Goal: Transaction & Acquisition: Book appointment/travel/reservation

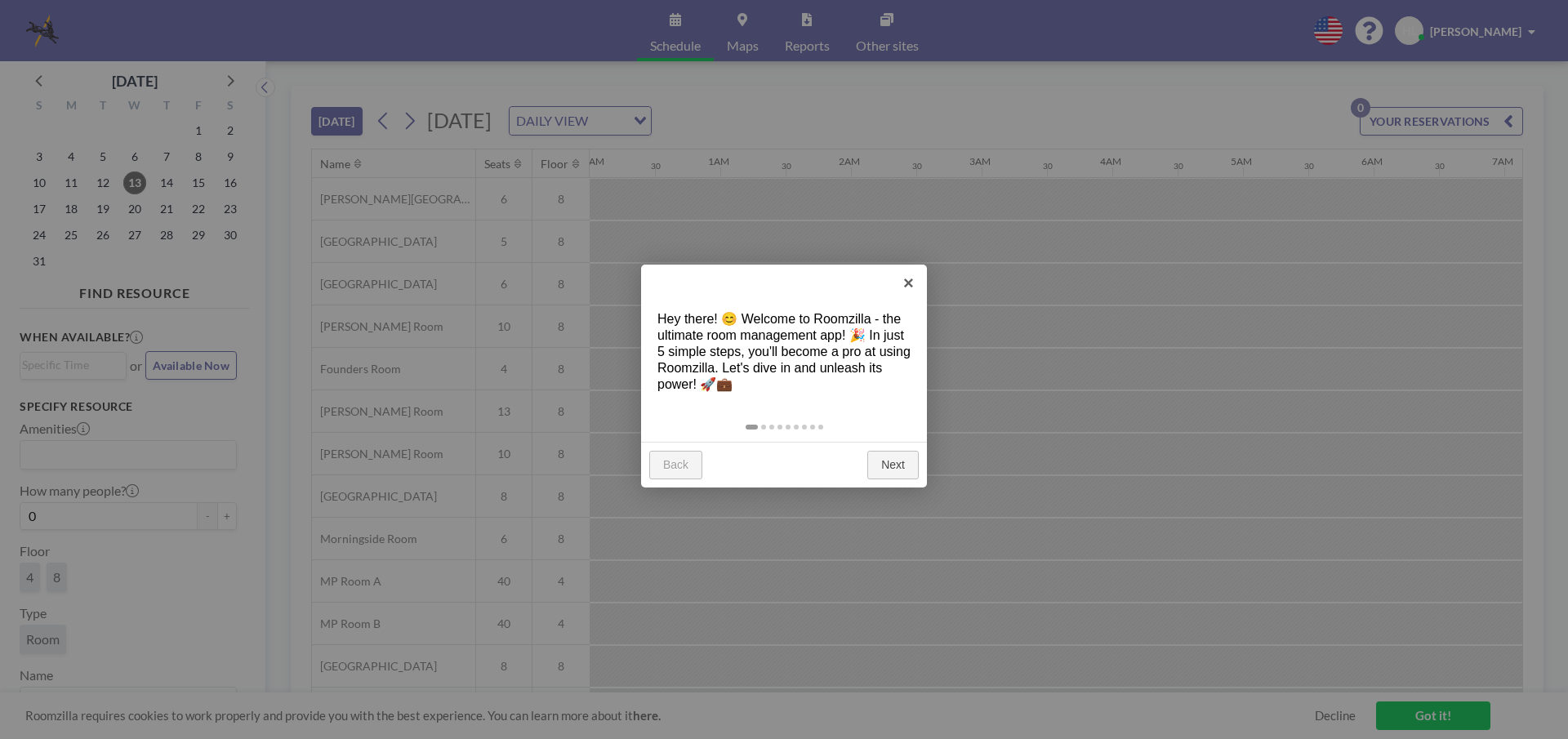
scroll to position [0, 1502]
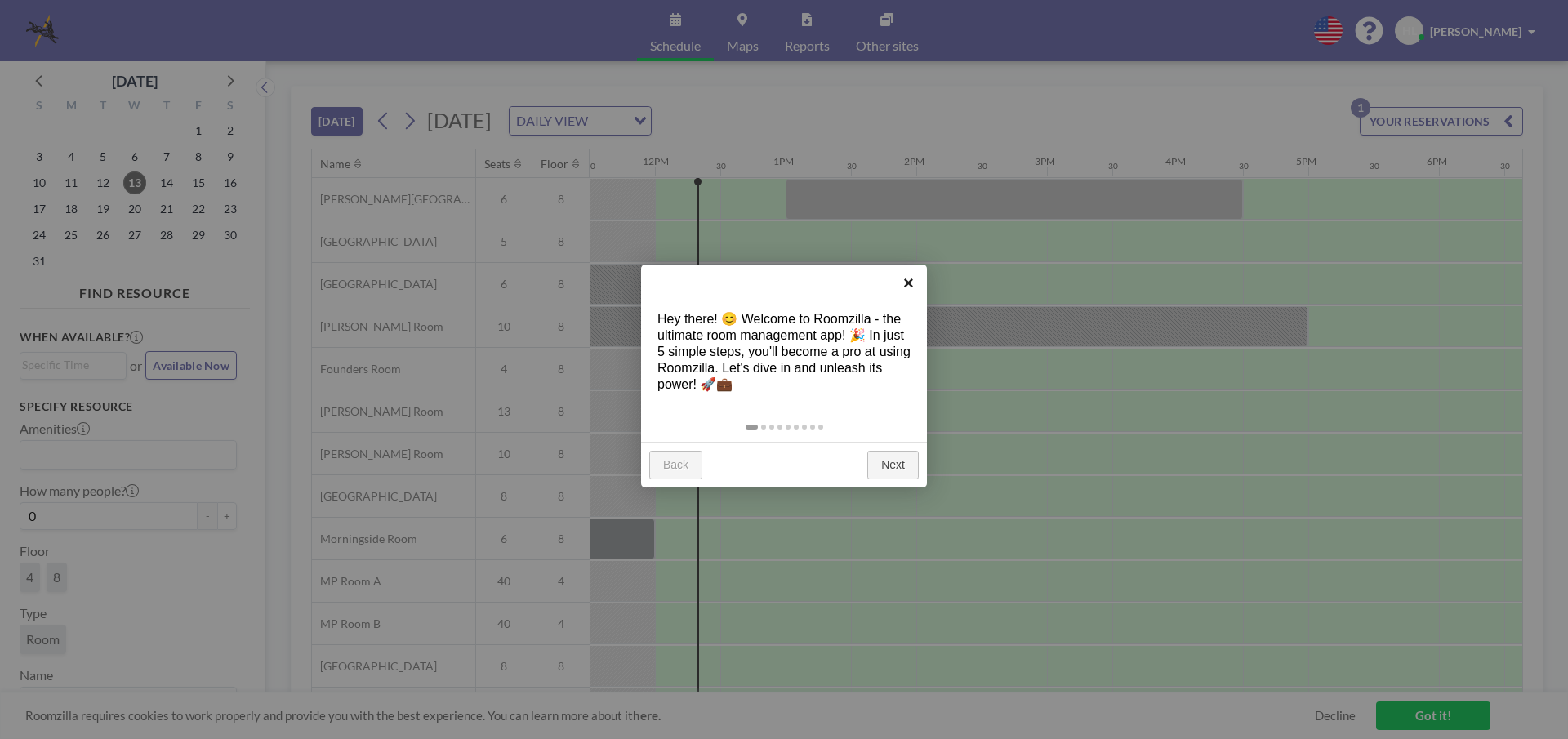
click at [906, 285] on link "×" at bounding box center [908, 282] width 37 height 37
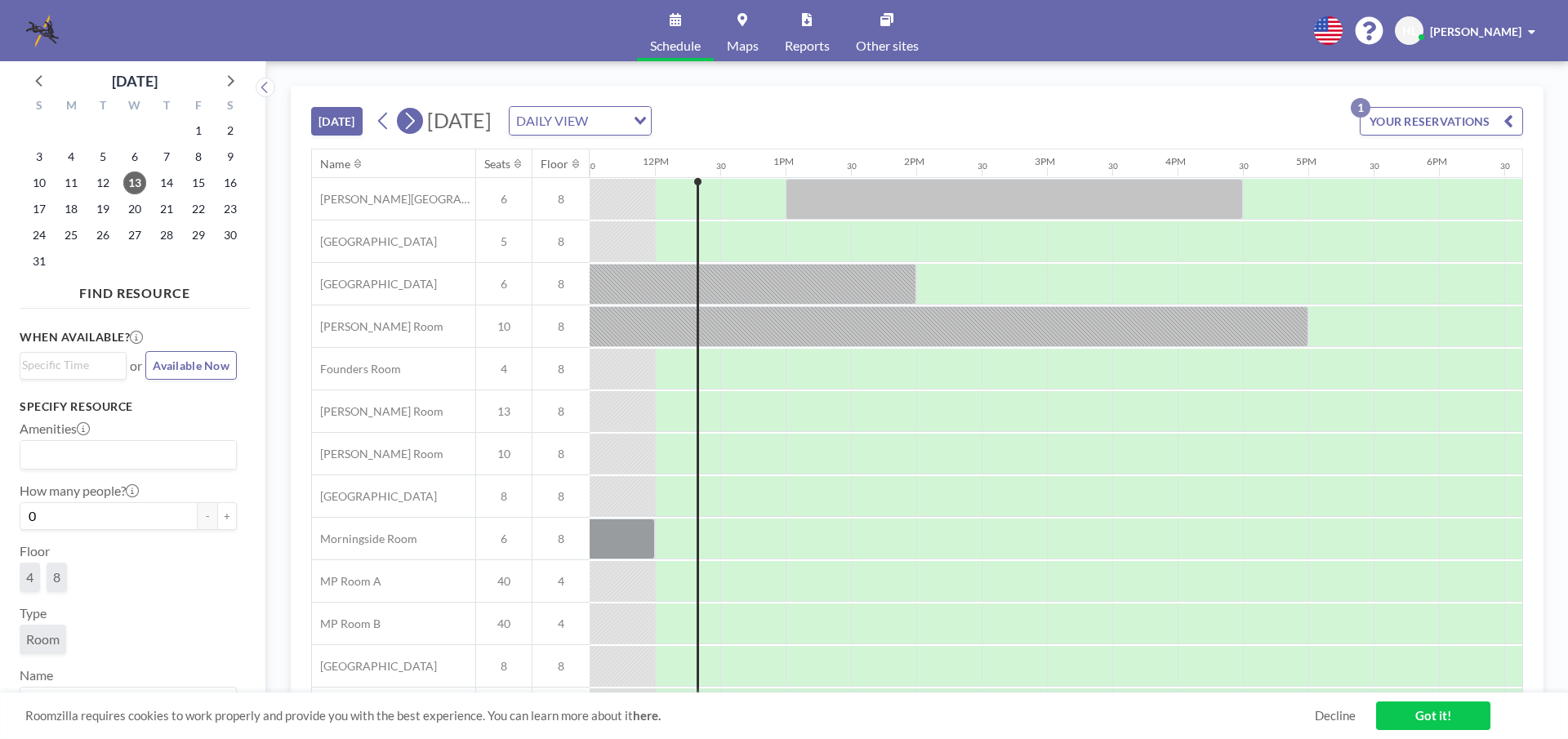
click at [409, 119] on icon at bounding box center [410, 120] width 16 height 25
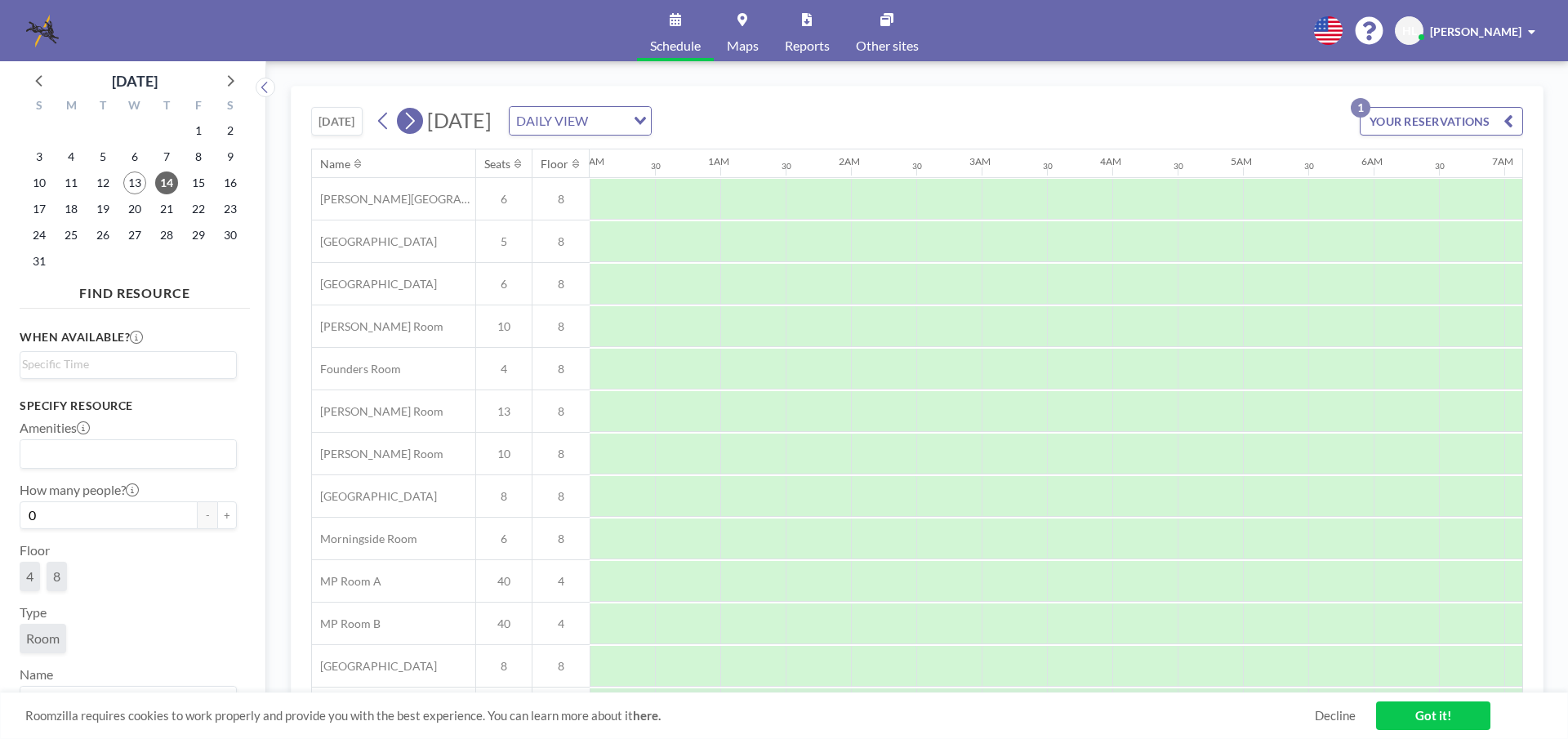
scroll to position [0, 980]
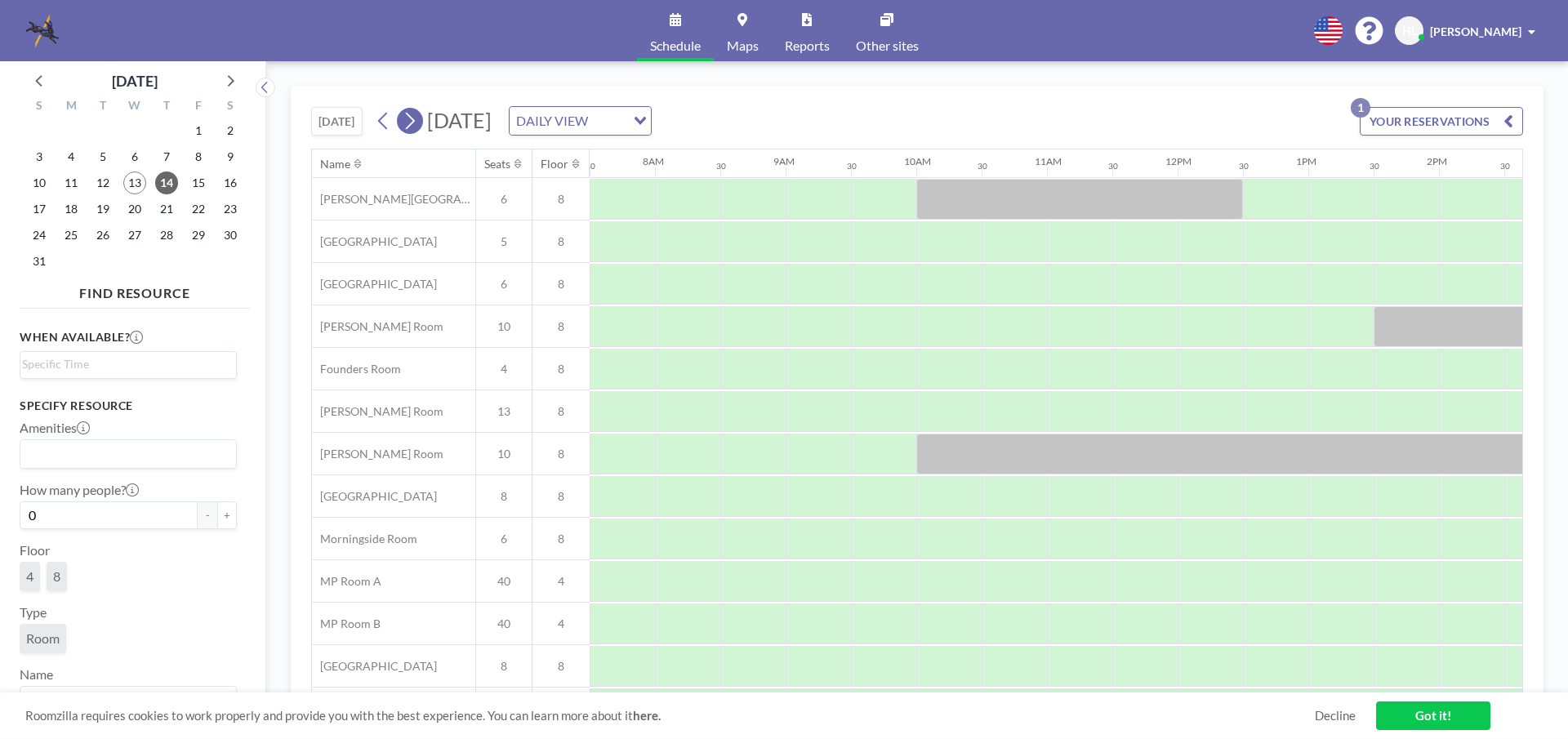
click at [409, 119] on icon at bounding box center [410, 120] width 16 height 25
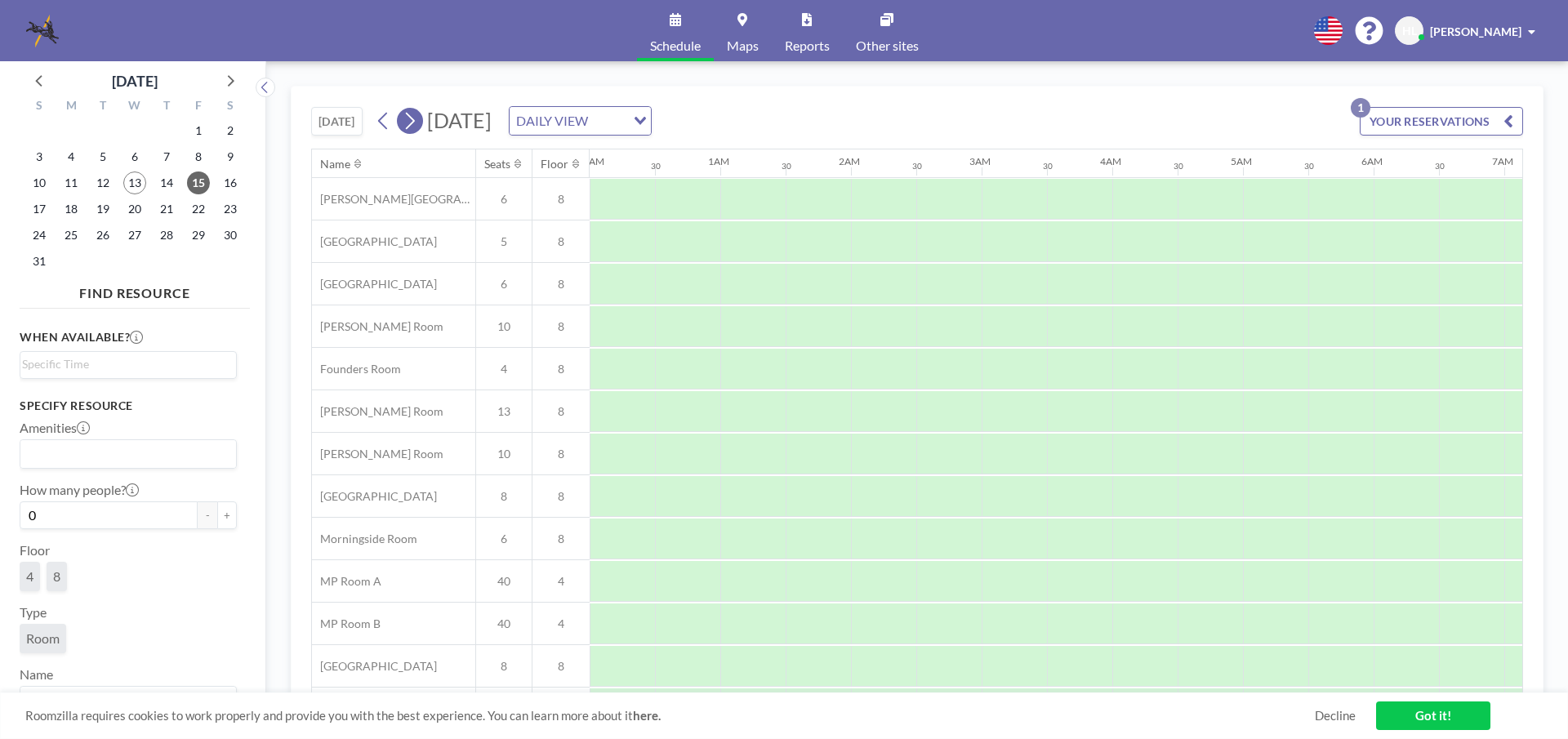
click at [409, 119] on icon at bounding box center [410, 120] width 16 height 25
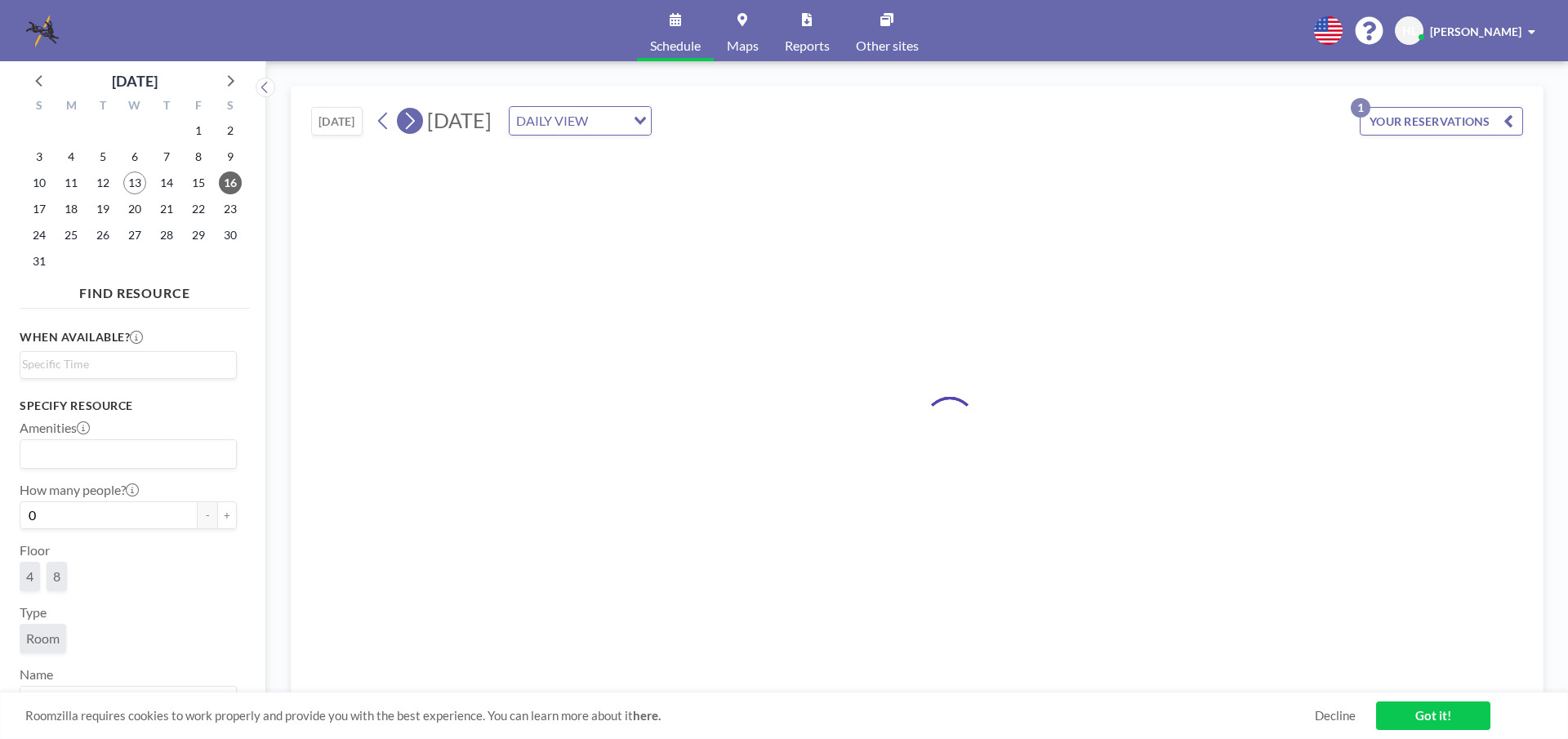
click at [409, 119] on icon at bounding box center [410, 120] width 16 height 25
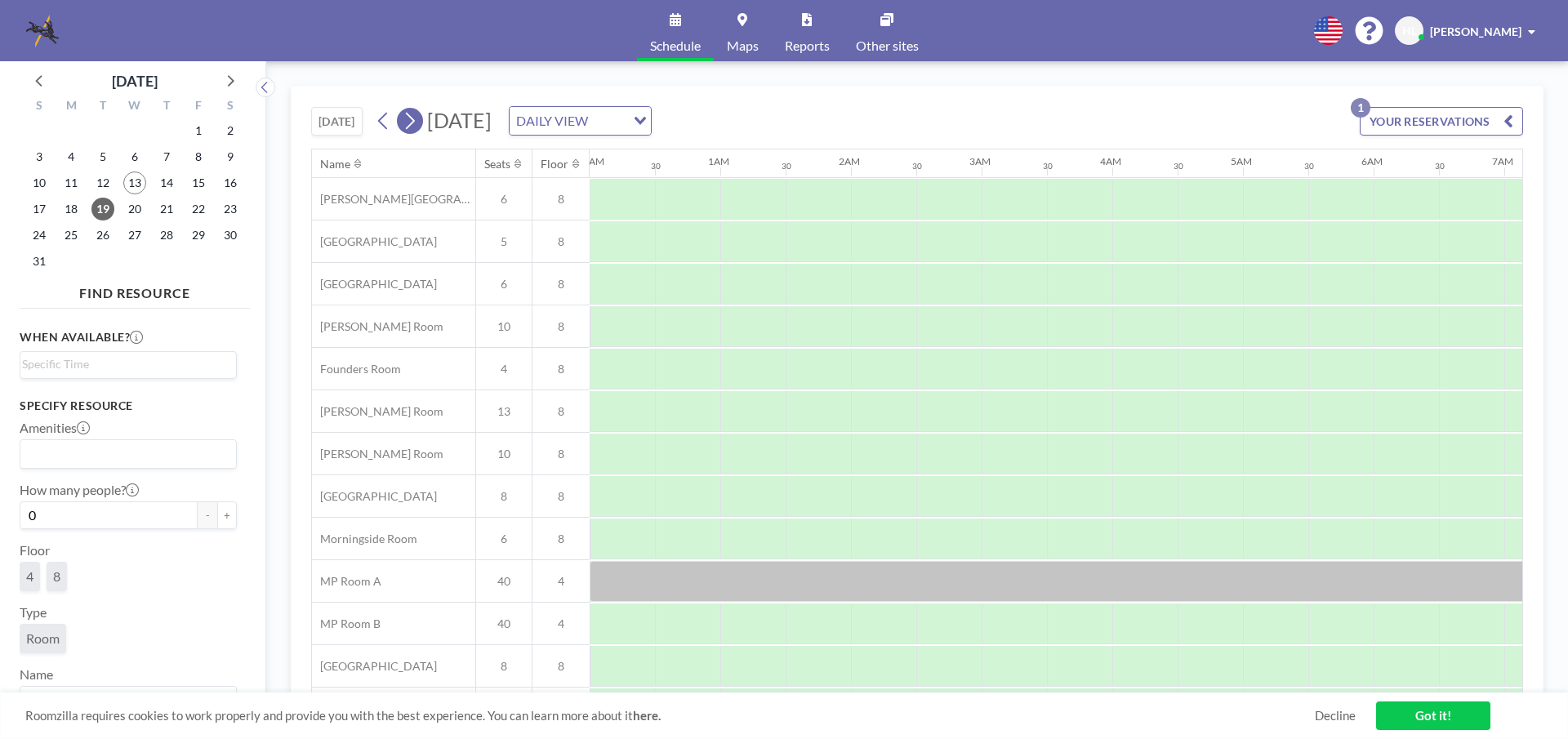
click at [409, 119] on icon at bounding box center [410, 120] width 16 height 25
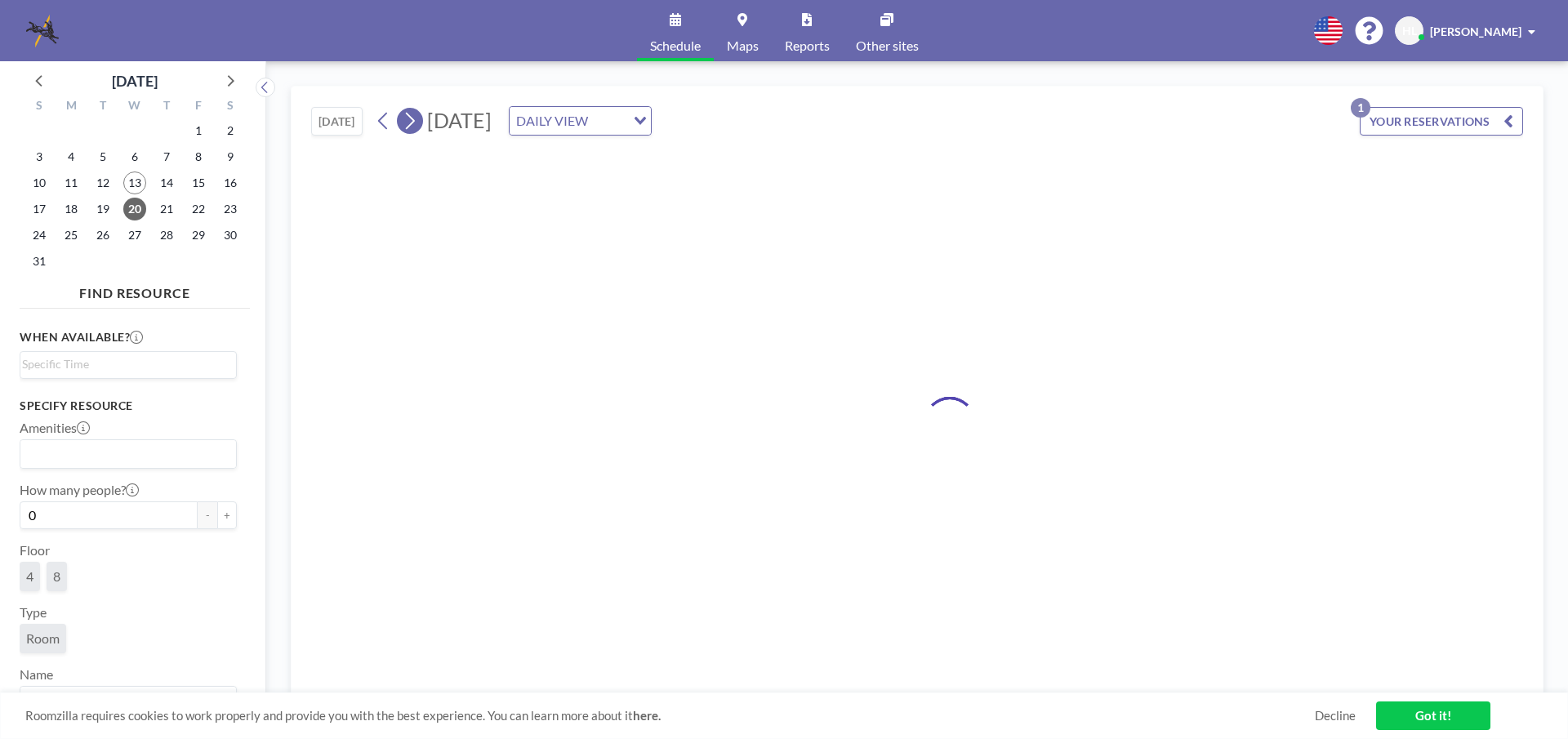
click at [409, 119] on icon at bounding box center [410, 120] width 16 height 25
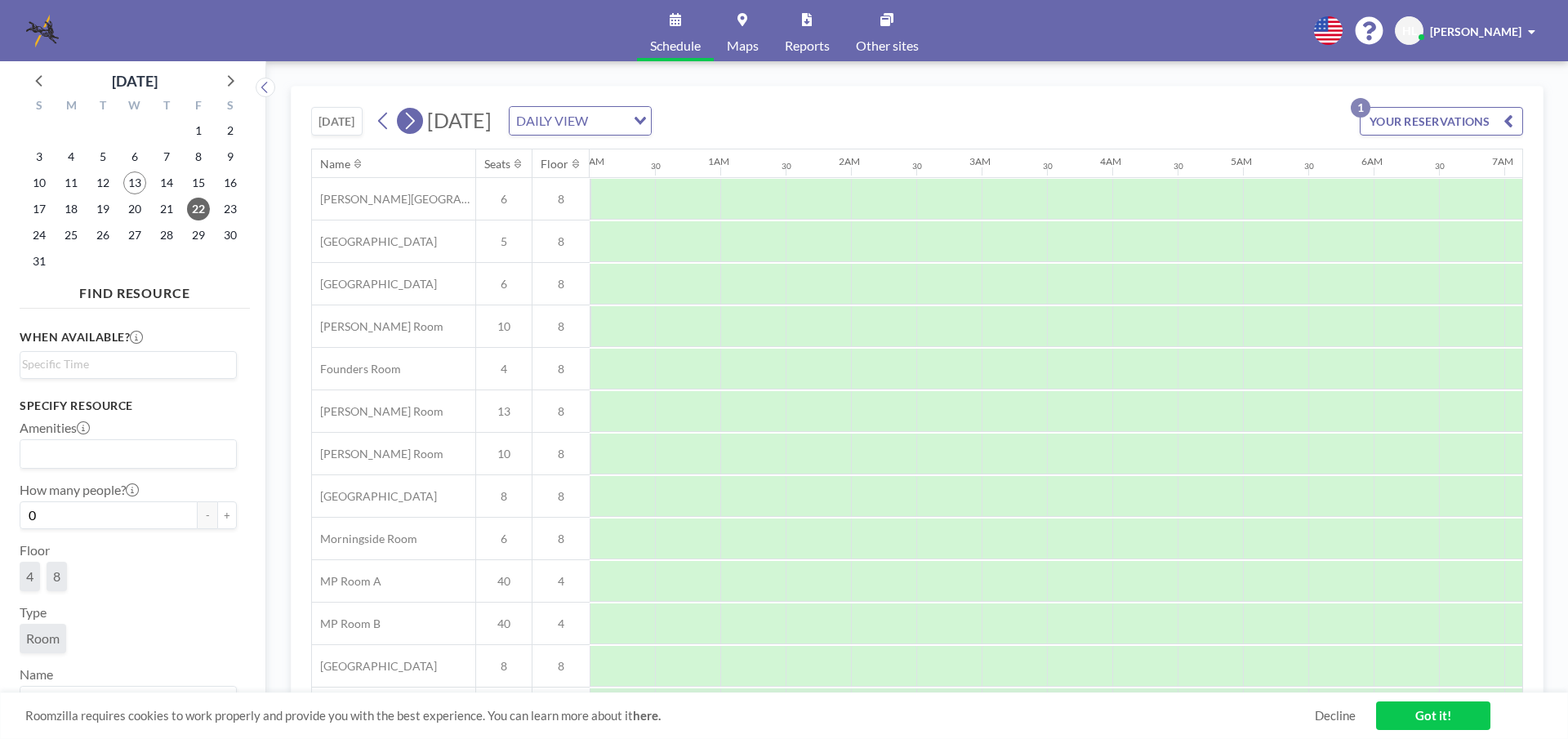
click at [409, 119] on icon at bounding box center [410, 120] width 16 height 25
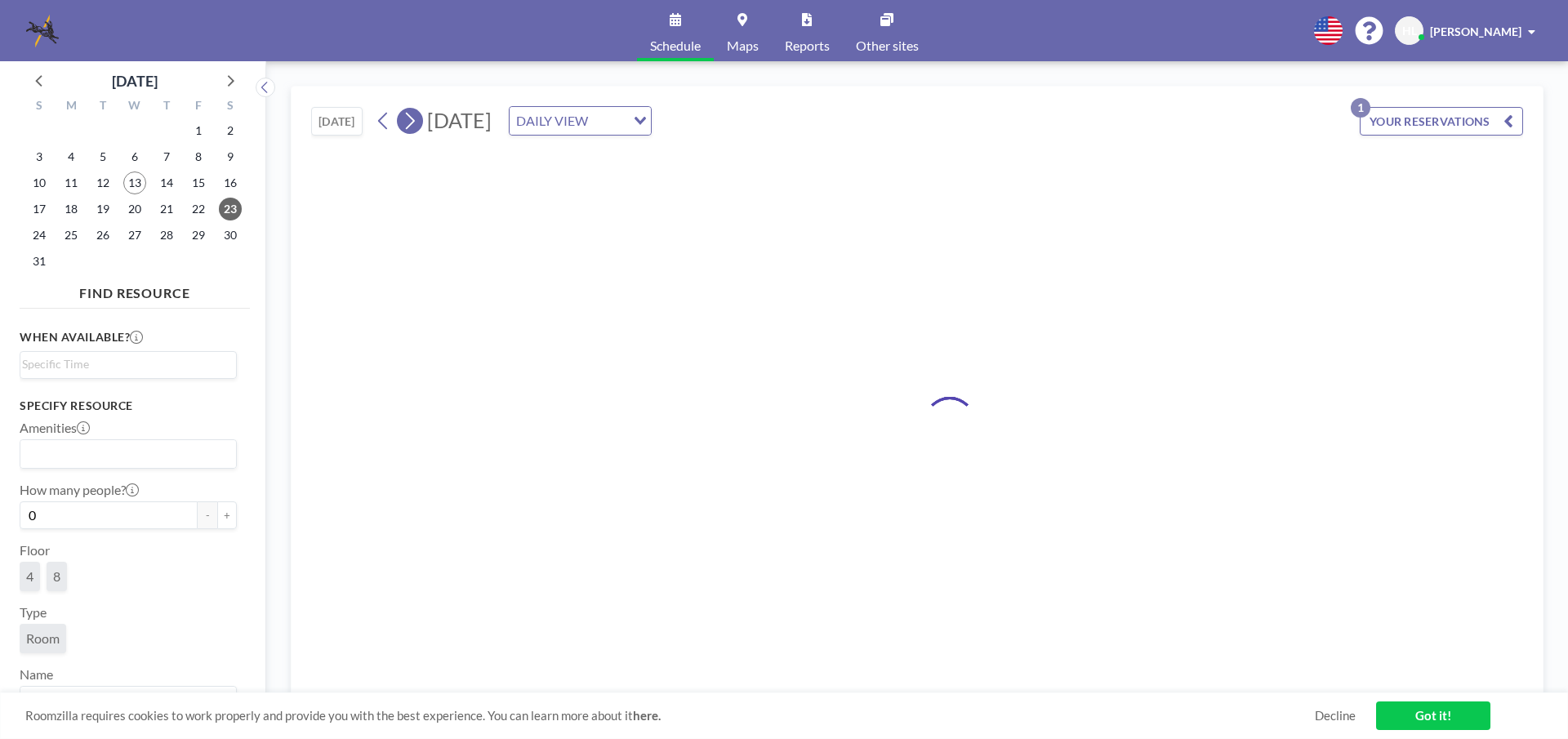
click at [409, 119] on icon at bounding box center [410, 120] width 16 height 25
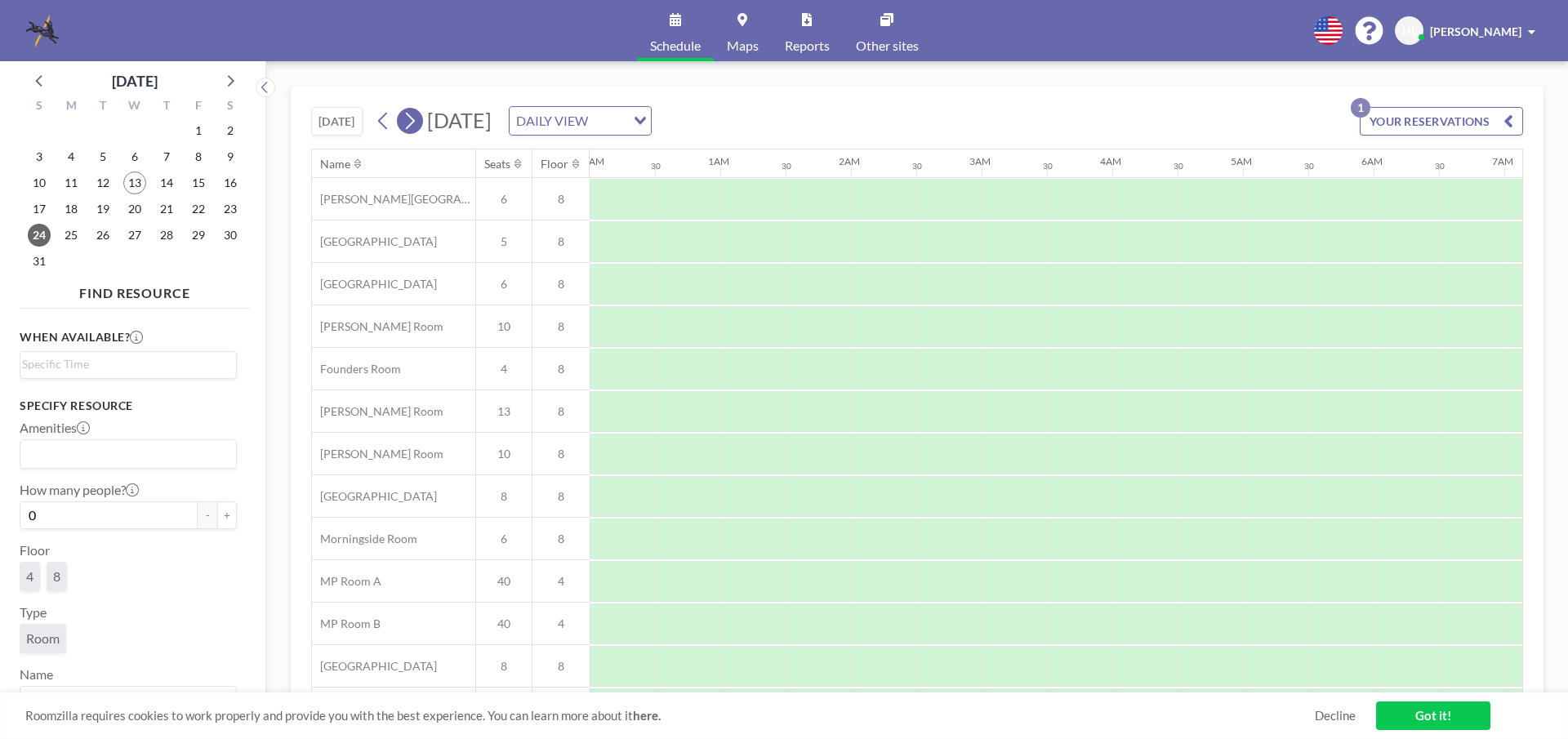
scroll to position [0, 980]
click at [409, 119] on icon at bounding box center [410, 120] width 16 height 25
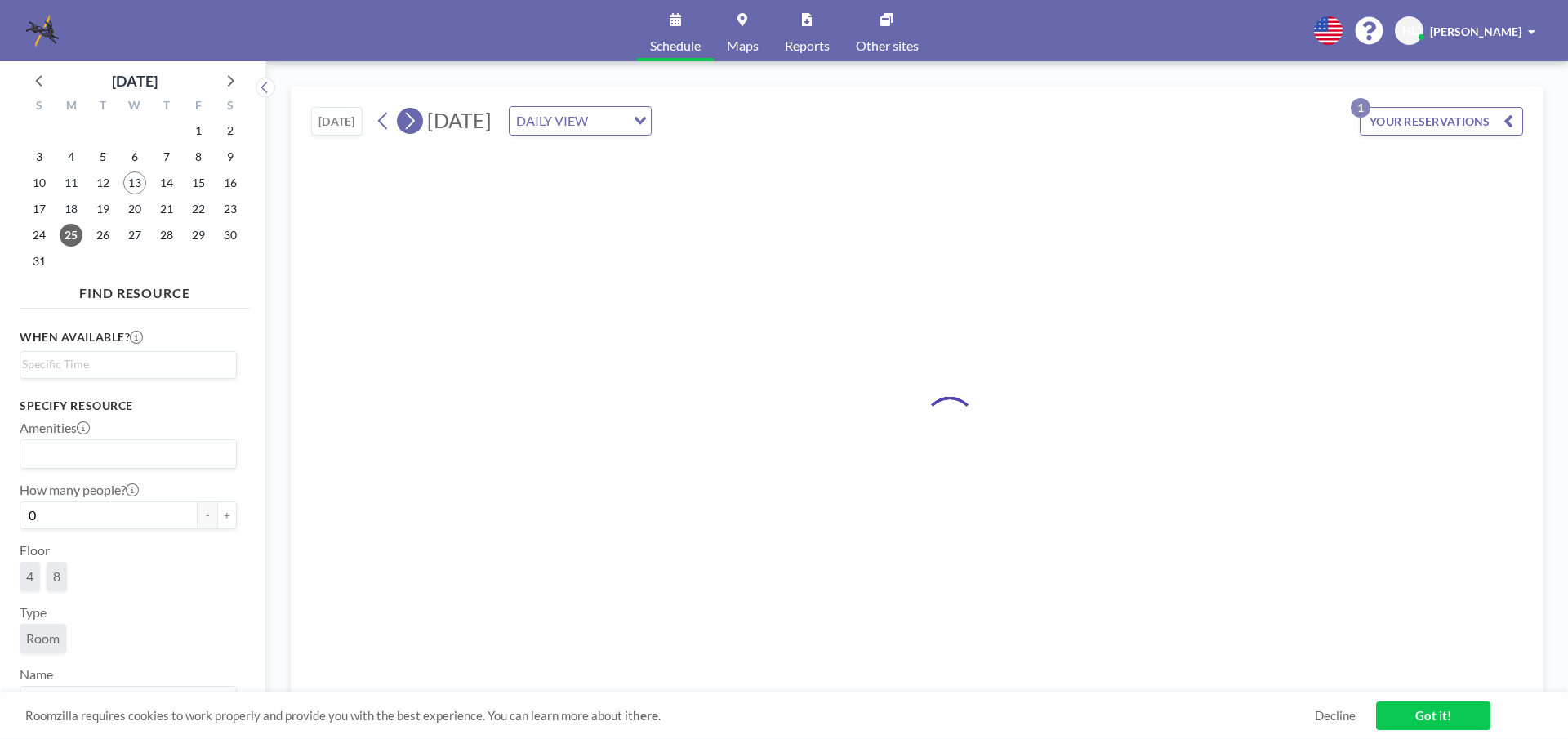
click at [409, 119] on icon at bounding box center [410, 120] width 16 height 25
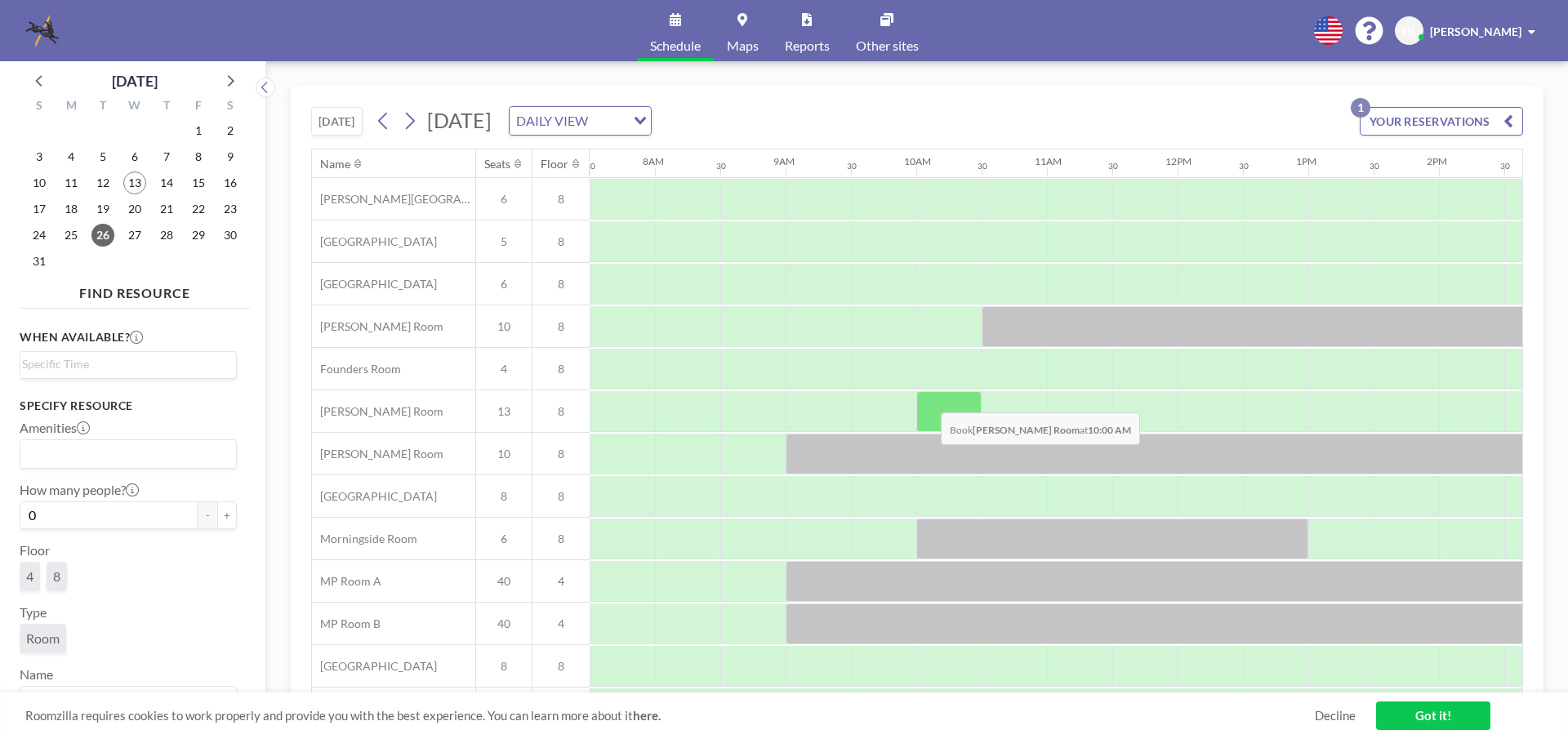
click at [928, 400] on div at bounding box center [948, 410] width 65 height 40
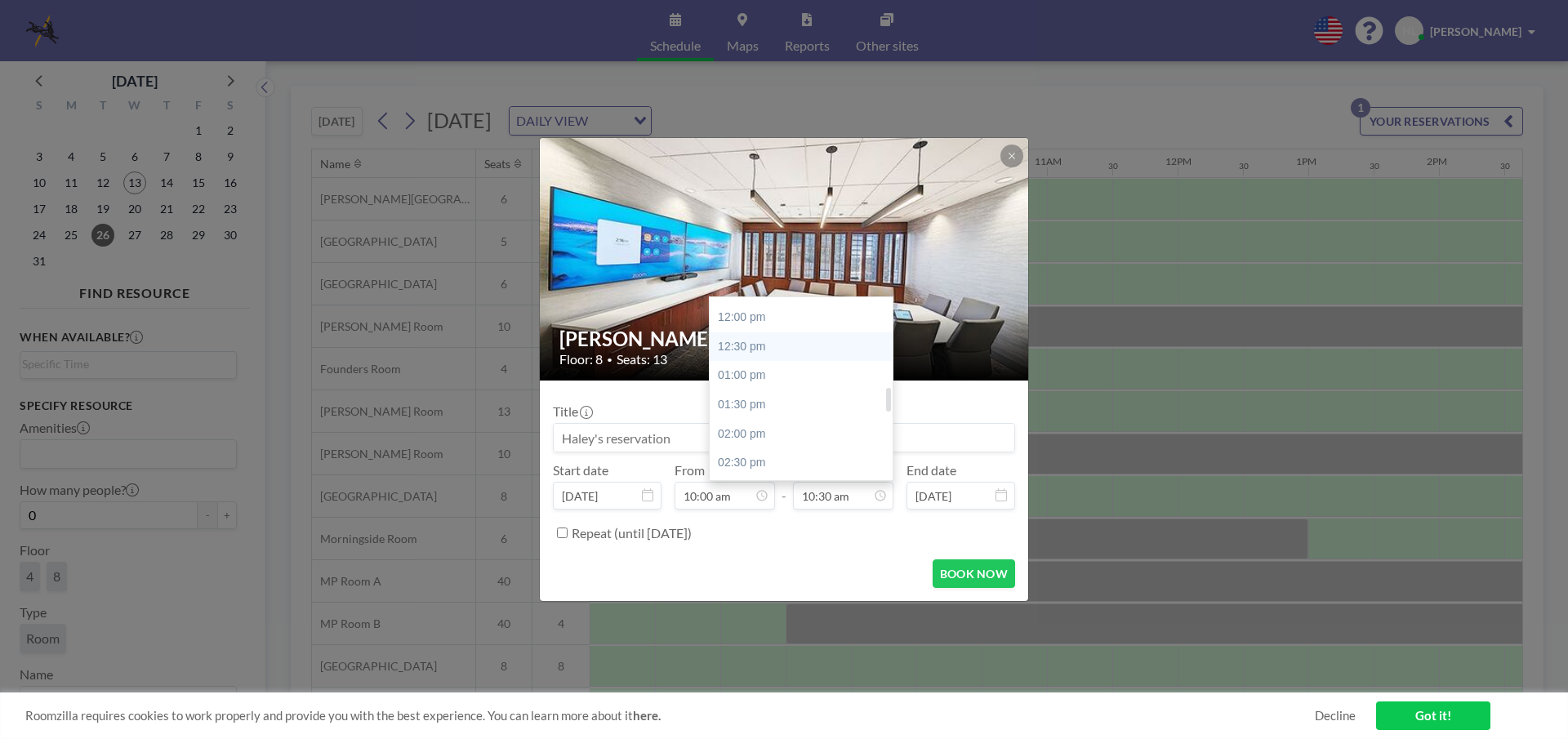
scroll to position [774, 0]
click at [793, 466] on div "04:00 pm" at bounding box center [805, 469] width 191 height 30
type input "04:00 pm"
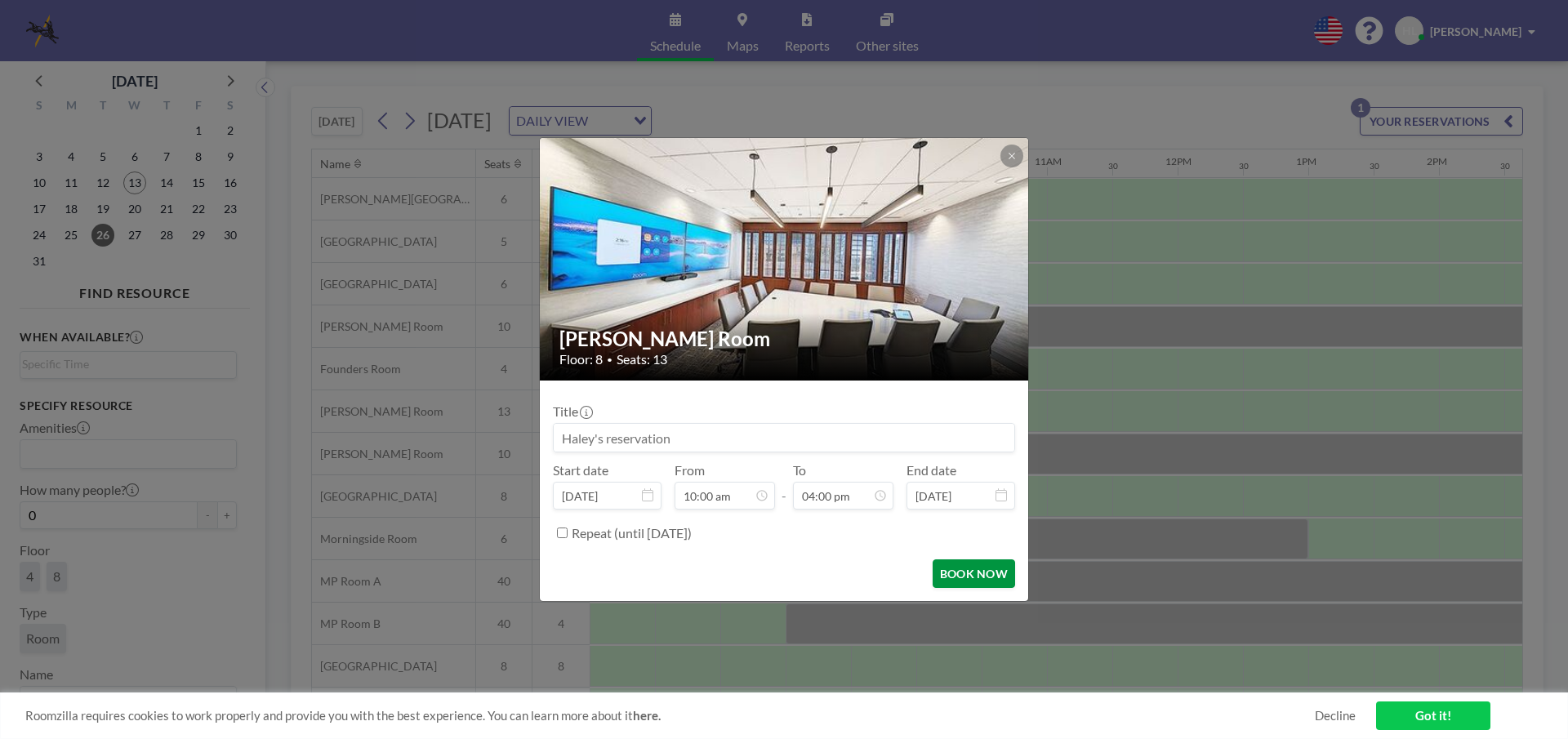
scroll to position [929, 0]
click at [945, 569] on button "BOOK NOW" at bounding box center [974, 573] width 83 height 29
